Goal: Task Accomplishment & Management: Manage account settings

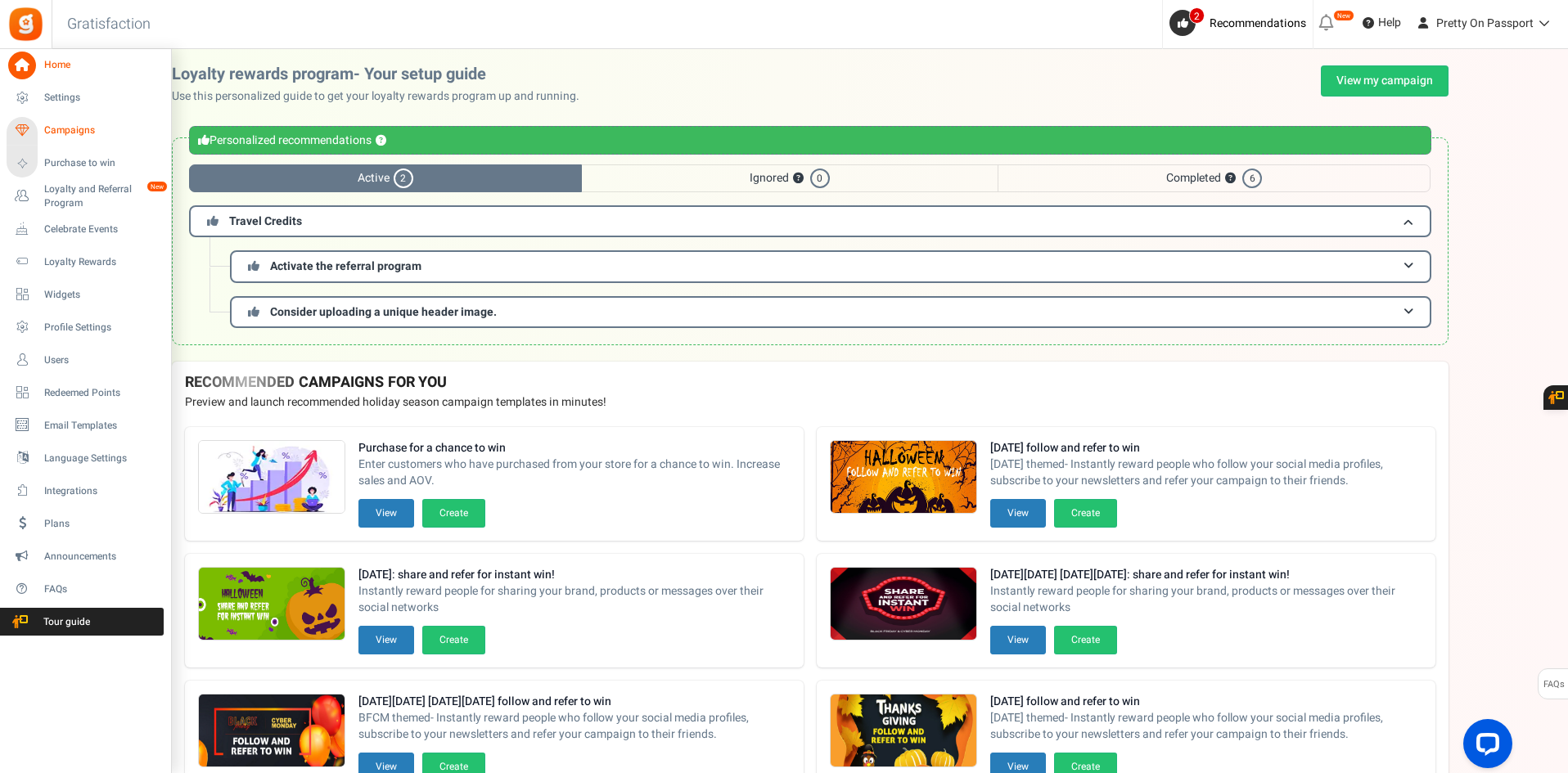
click at [96, 123] on link "Campaigns" at bounding box center [85, 131] width 157 height 28
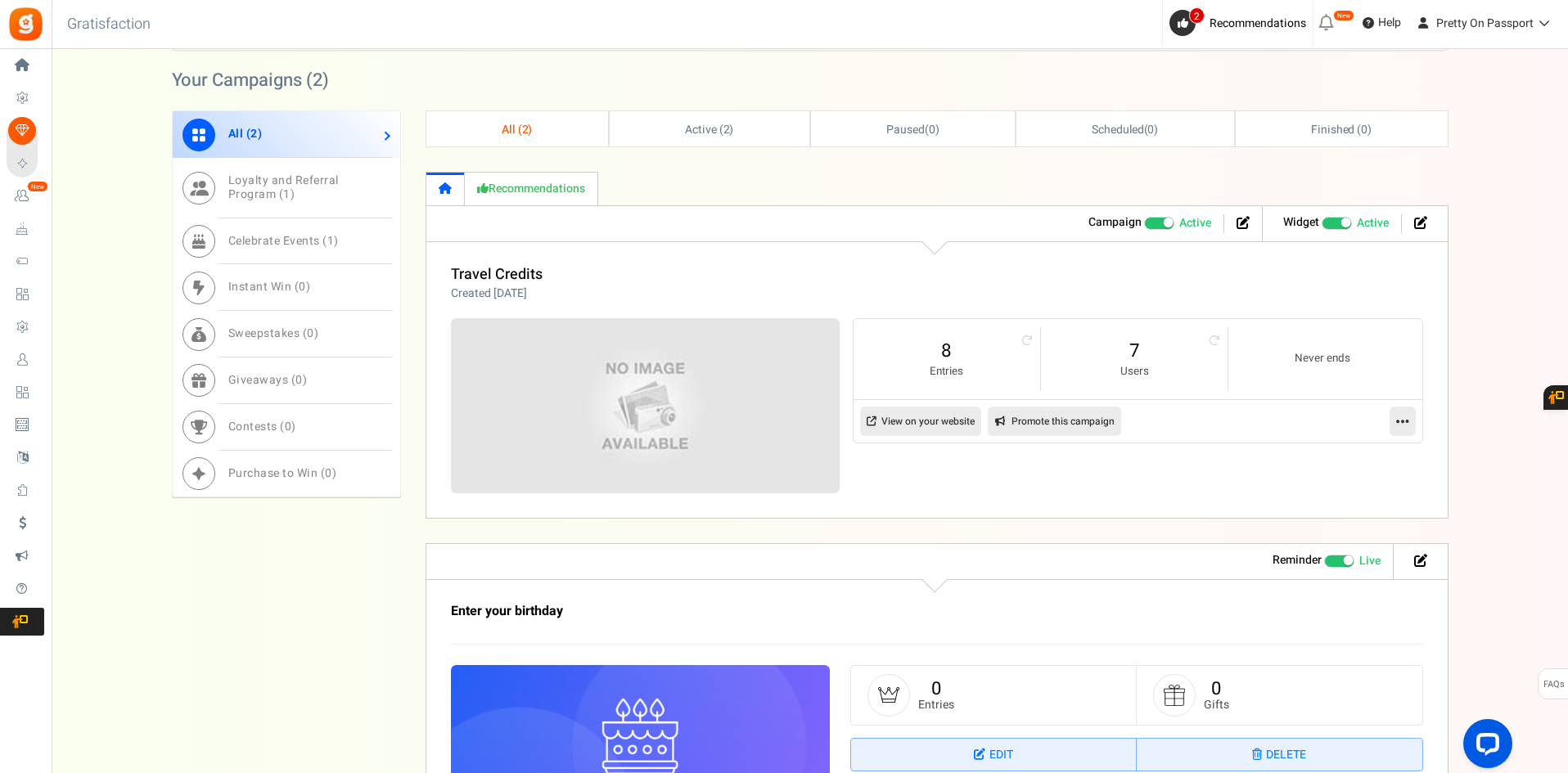
scroll to position [586, 0]
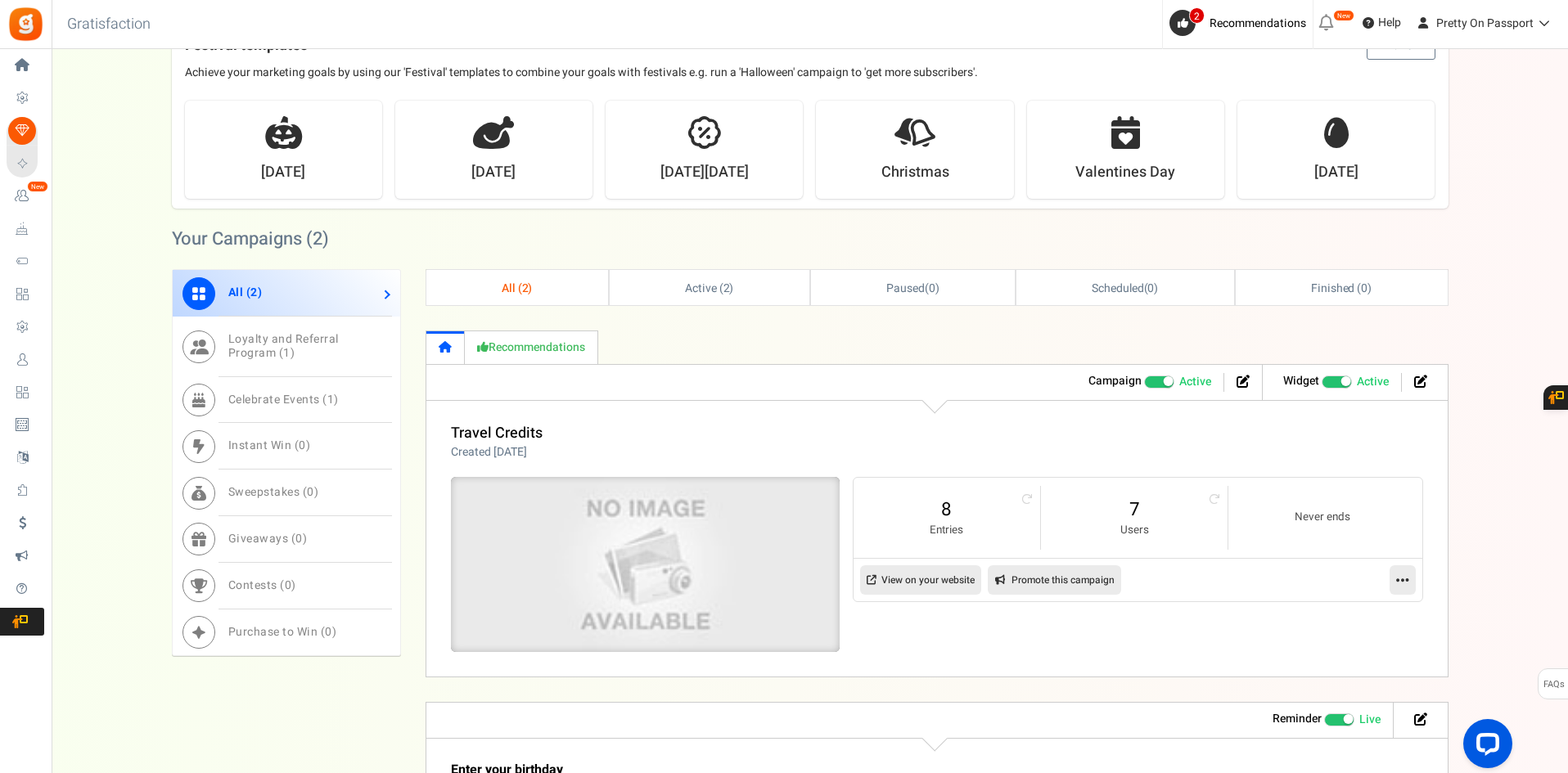
click at [672, 528] on img at bounding box center [644, 565] width 583 height 262
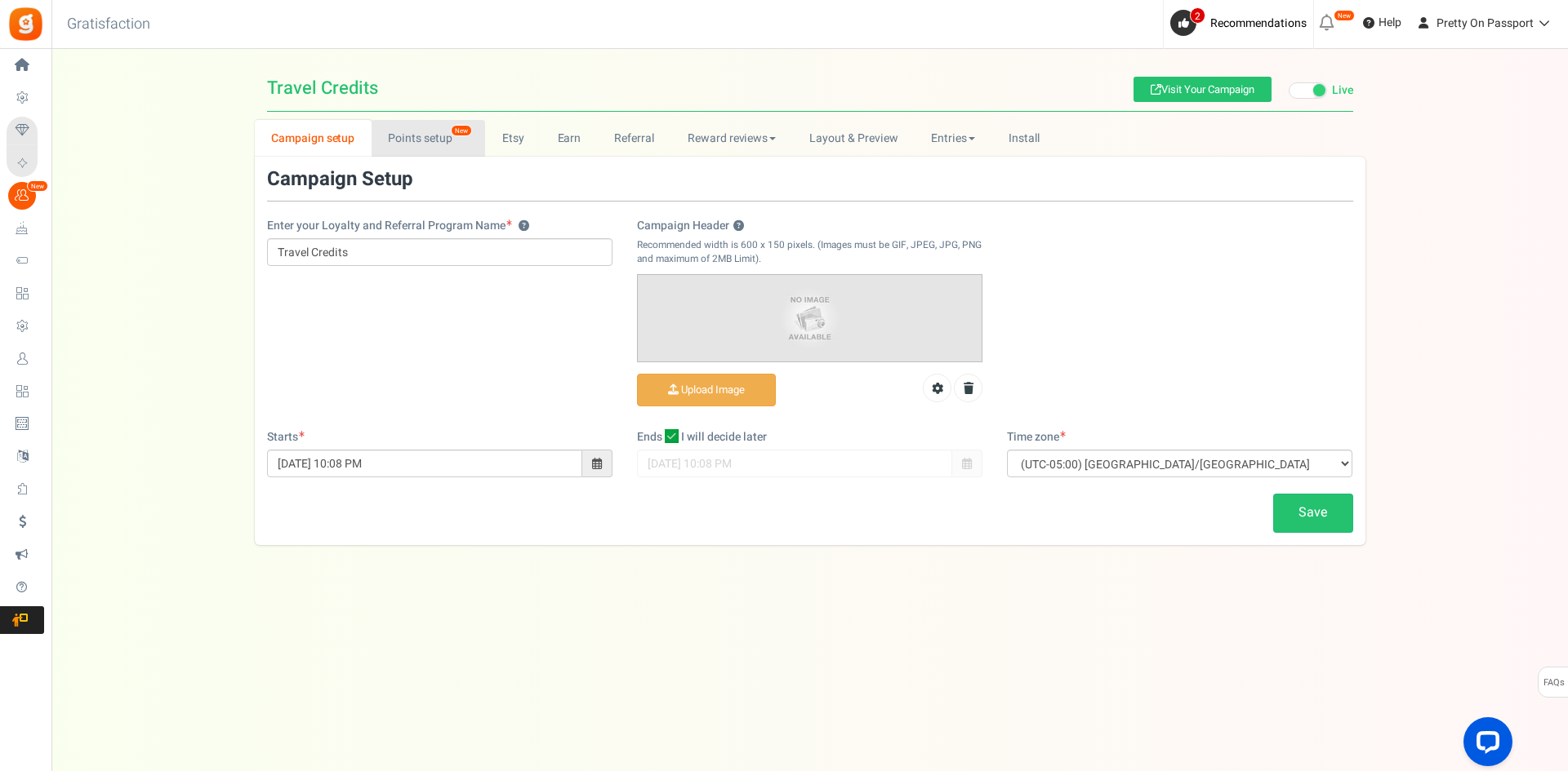
click at [414, 139] on link "Points setup New" at bounding box center [428, 138] width 113 height 37
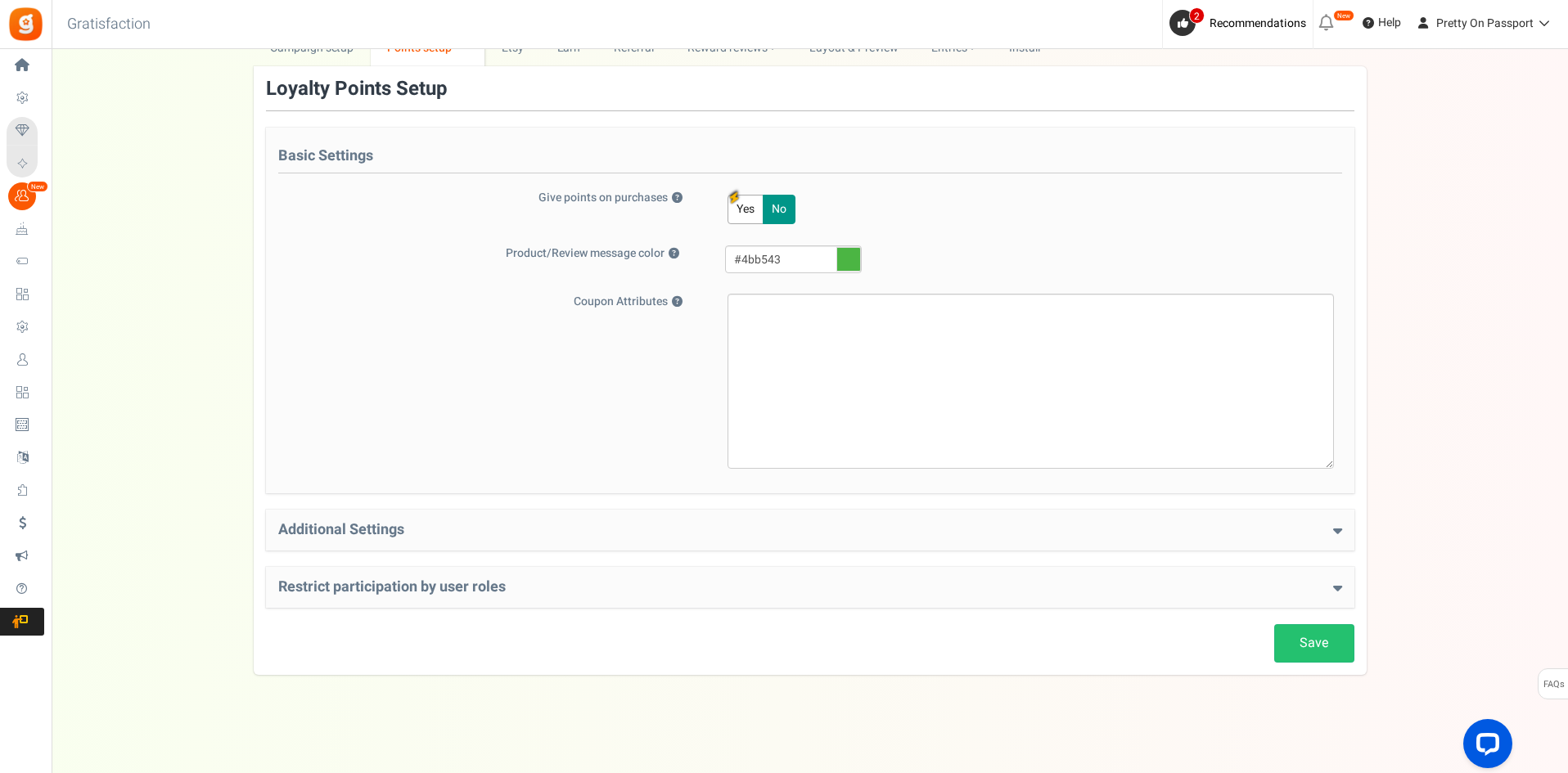
scroll to position [92, 0]
click at [963, 548] on div "Additional Settings Welcome Bonus ? Yes No Enter Welcome Points 20 Welcome Note…" at bounding box center [810, 529] width 1088 height 41
click at [969, 531] on h4 "Additional Settings" at bounding box center [810, 529] width 1064 height 17
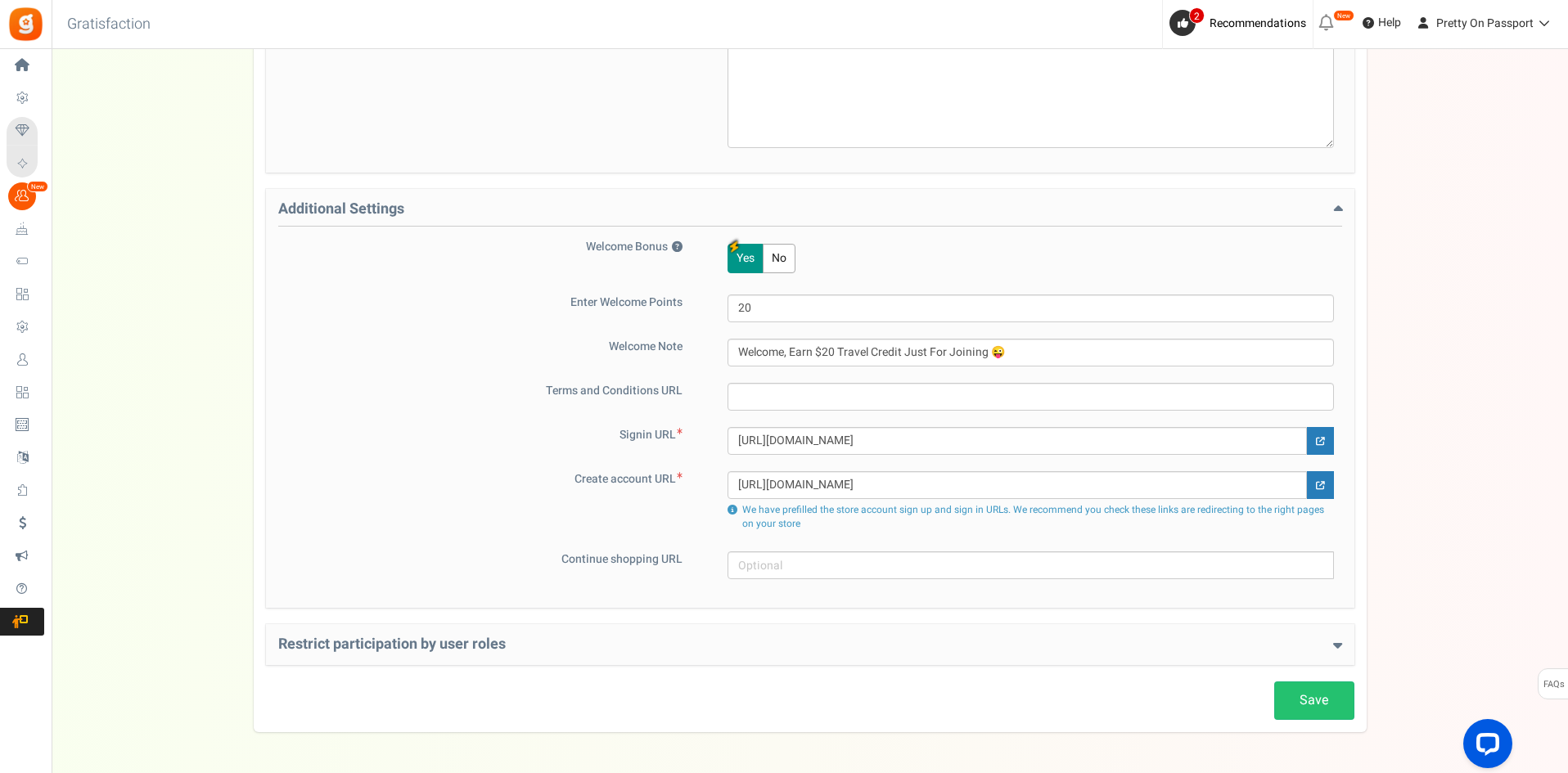
scroll to position [419, 0]
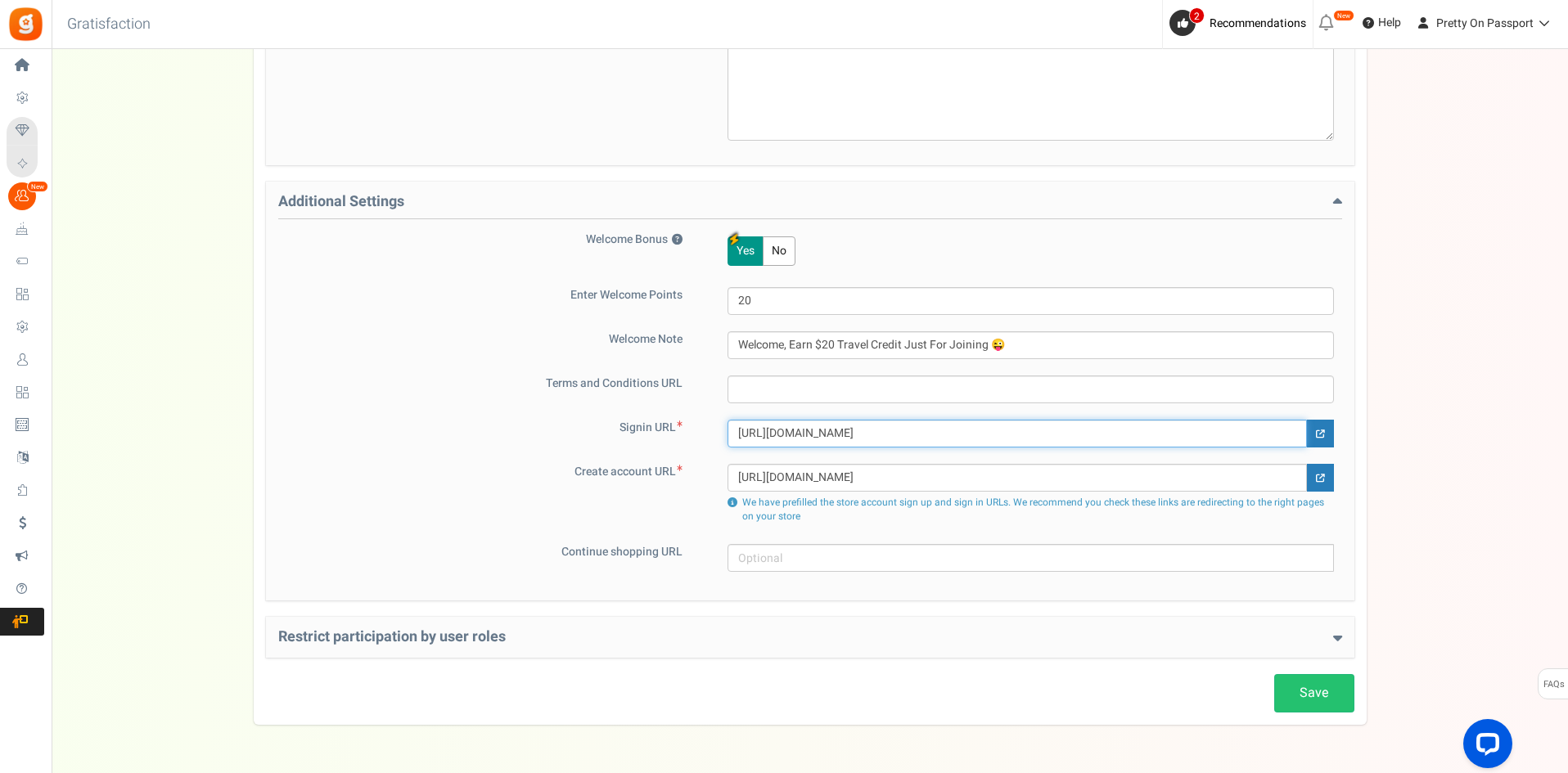
click at [1018, 427] on input "https://prettyonpassport.com/my-account-4/" at bounding box center [1017, 433] width 579 height 28
click at [862, 441] on input "https://prettyonpassport.com/my-account-4/" at bounding box center [1017, 433] width 579 height 28
paste input "official-id31"
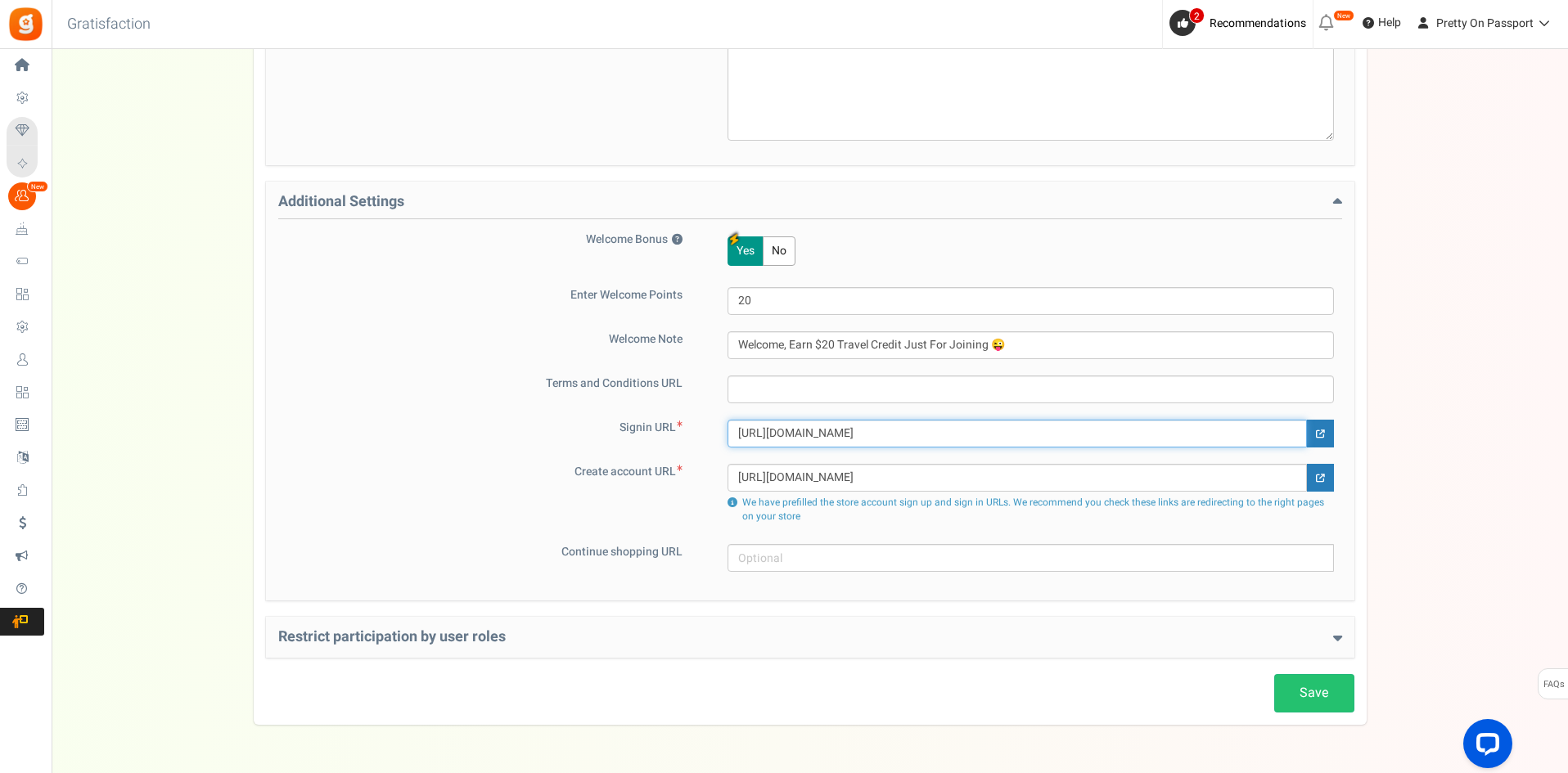
type input "https://prettyonpassport.com/my-account-official-id31/"
click at [939, 476] on input "https://prettyonpassport.com/my-account-4/" at bounding box center [1017, 478] width 579 height 28
paste input "official-id31"
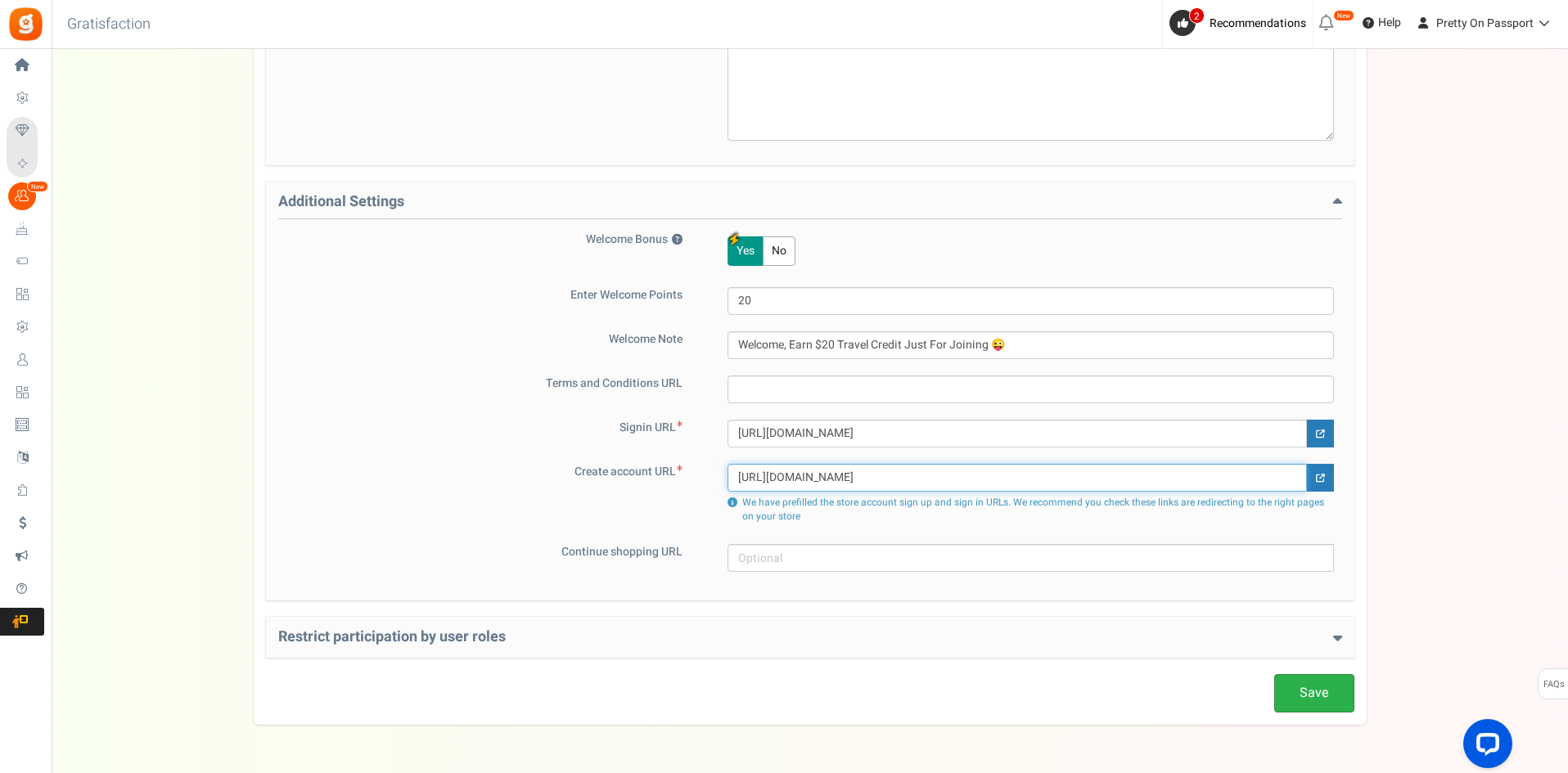
type input "https://prettyonpassport.com/my-account-official-id31/"
click at [1325, 706] on link "Save" at bounding box center [1314, 693] width 80 height 38
drag, startPoint x: 617, startPoint y: 430, endPoint x: 669, endPoint y: 427, distance: 52.1
click at [669, 427] on label "Signin URL" at bounding box center [491, 428] width 426 height 17
click at [671, 428] on label "Signin URL" at bounding box center [491, 428] width 426 height 17
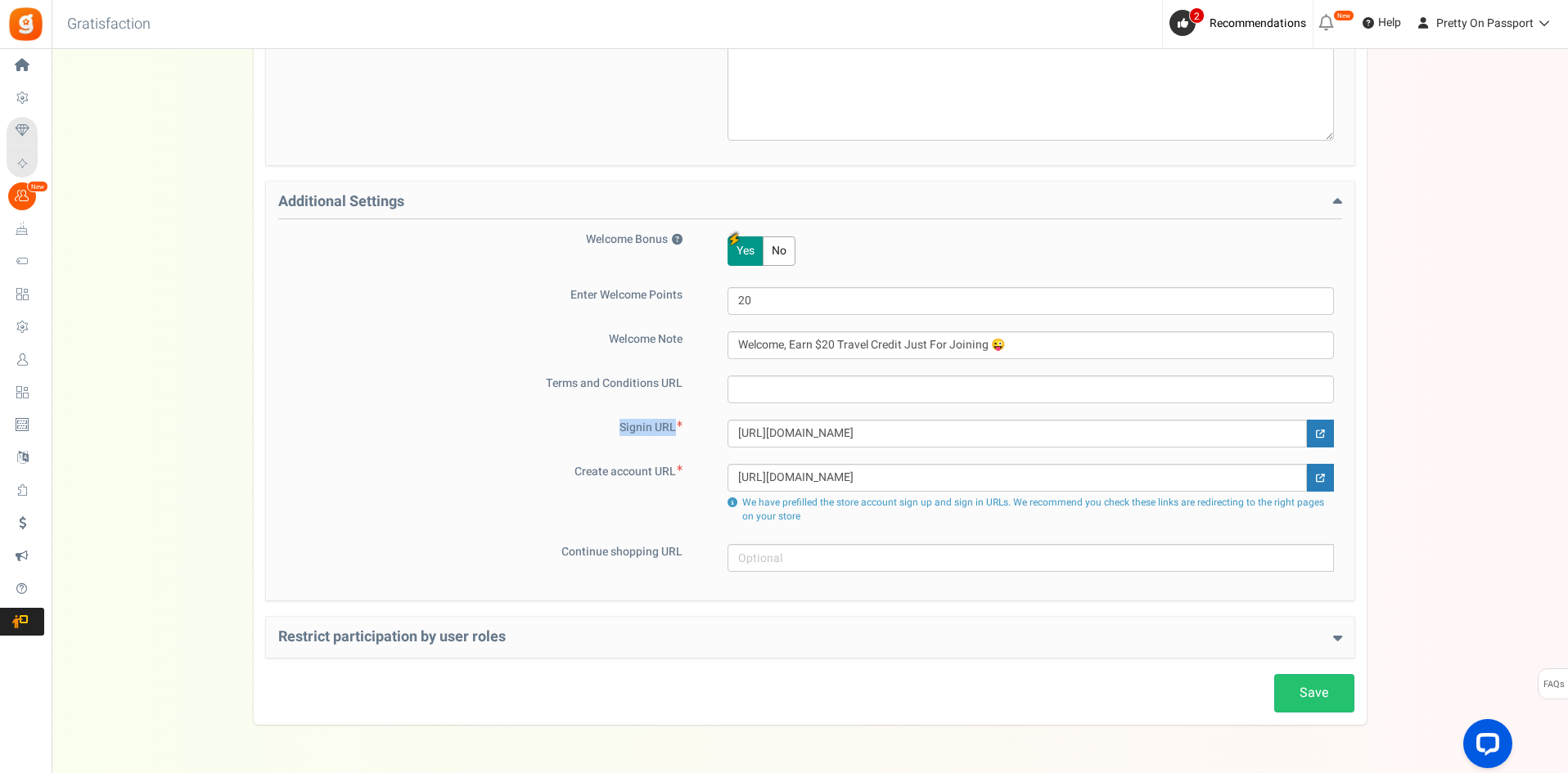
copy label "Signin URL"
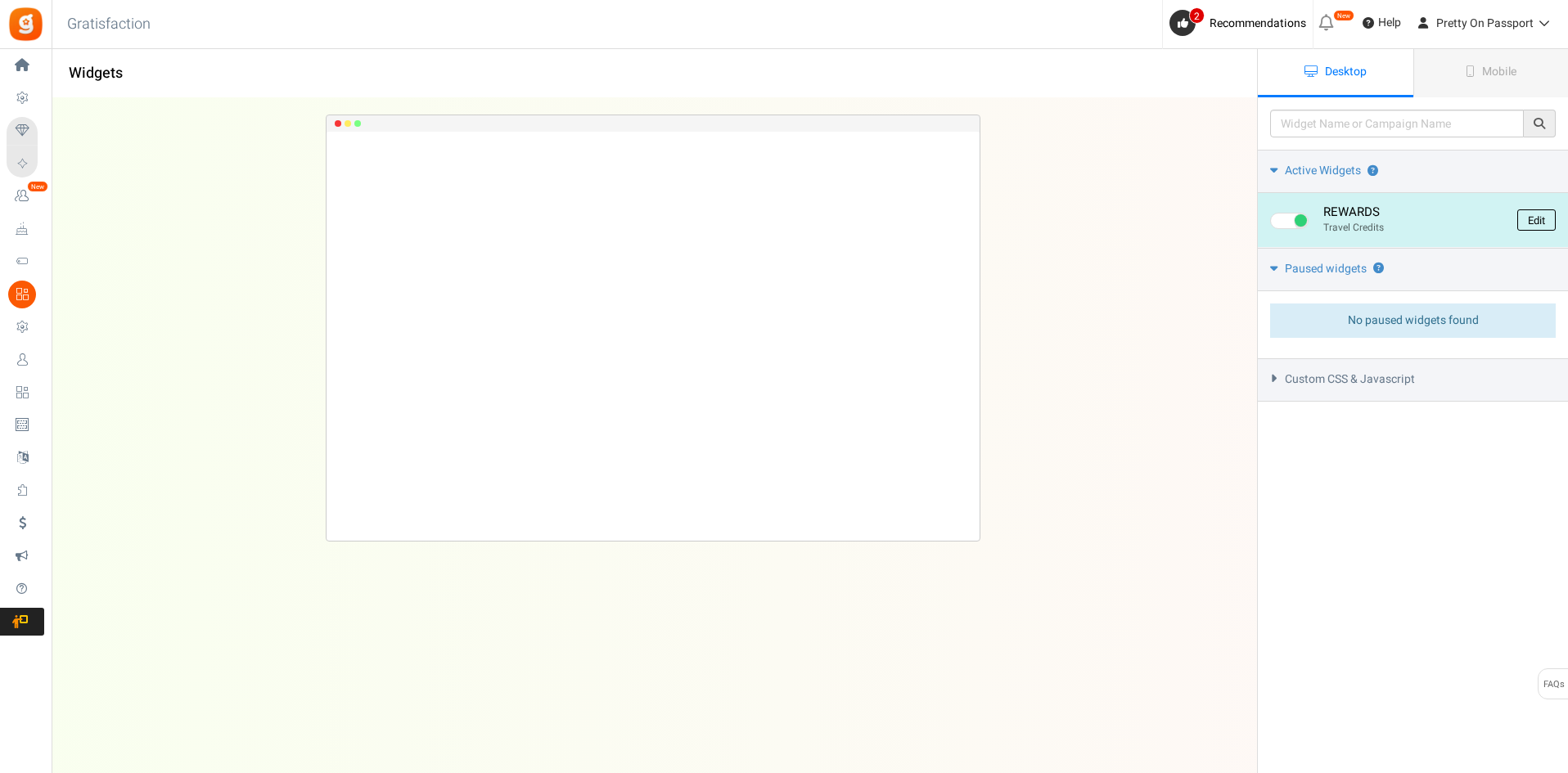
click at [1529, 221] on link "Edit" at bounding box center [1535, 220] width 38 height 21
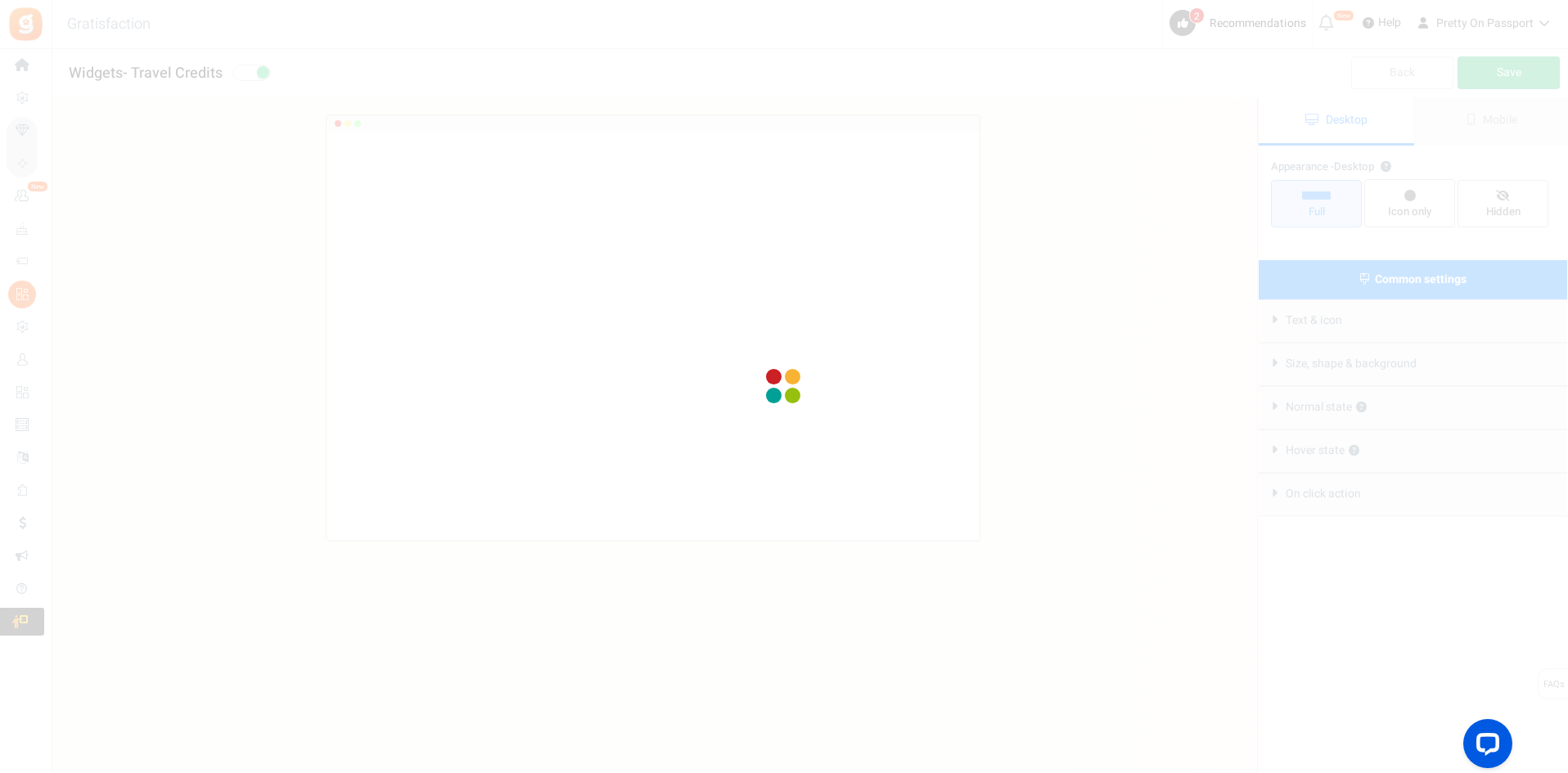
radio input "true"
